Goal: Navigation & Orientation: Go to known website

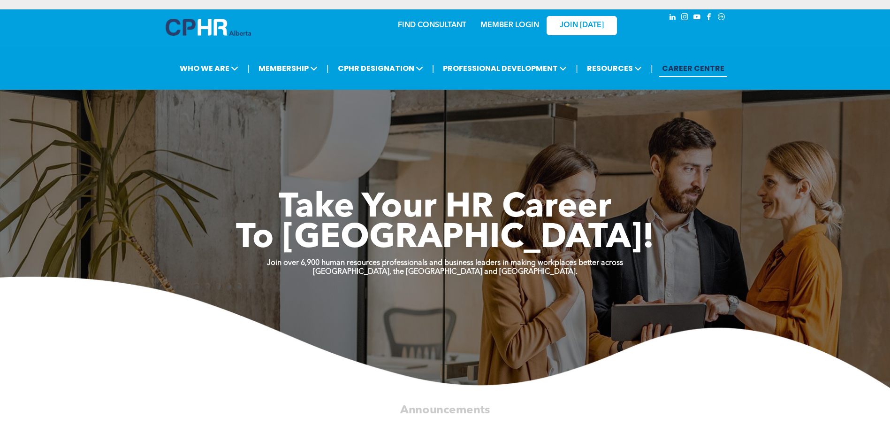
click at [496, 23] on link "MEMBER LOGIN" at bounding box center [510, 26] width 59 height 8
click at [514, 26] on link "MEMBER LOGIN" at bounding box center [510, 26] width 59 height 8
click at [212, 28] on img at bounding box center [208, 27] width 85 height 17
click at [510, 24] on link "MEMBER LOGIN" at bounding box center [510, 26] width 59 height 8
